Goal: Information Seeking & Learning: Learn about a topic

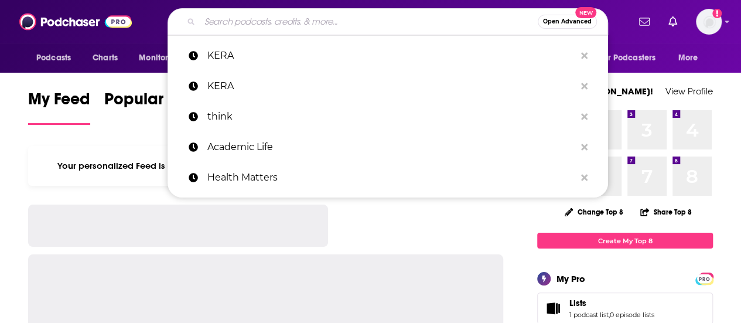
click at [237, 23] on input "Search podcasts, credits, & more..." at bounding box center [369, 21] width 338 height 19
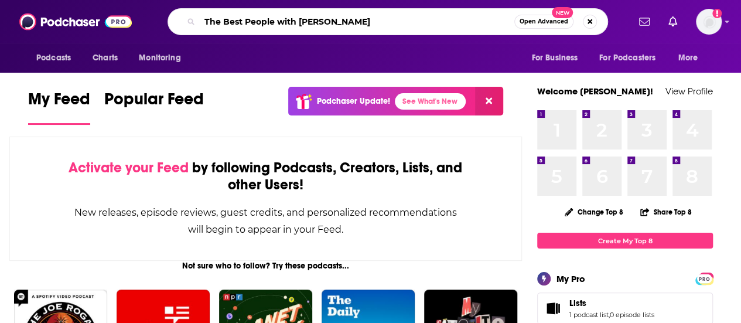
type input "The Best People with [PERSON_NAME]"
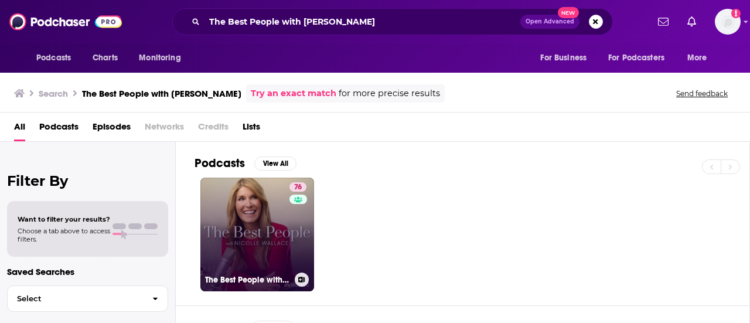
click at [267, 219] on link "76 The Best People with [PERSON_NAME]" at bounding box center [257, 235] width 114 height 114
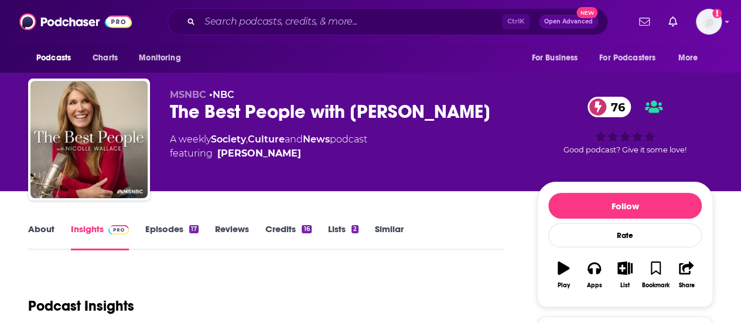
click at [36, 231] on link "About" at bounding box center [41, 236] width 26 height 27
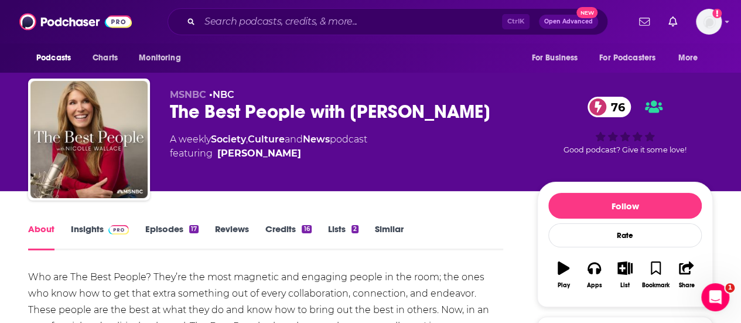
click at [162, 230] on link "Episodes 17" at bounding box center [171, 236] width 53 height 27
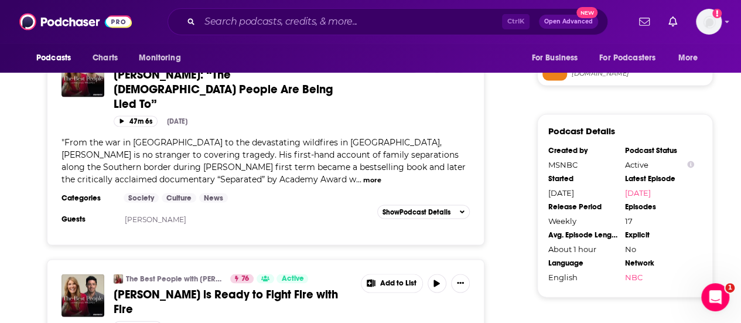
scroll to position [1106, 0]
